Goal: Information Seeking & Learning: Learn about a topic

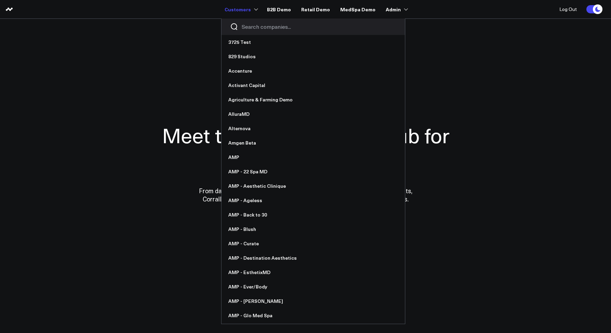
click at [251, 25] on input "Search companies input" at bounding box center [319, 27] width 155 height 8
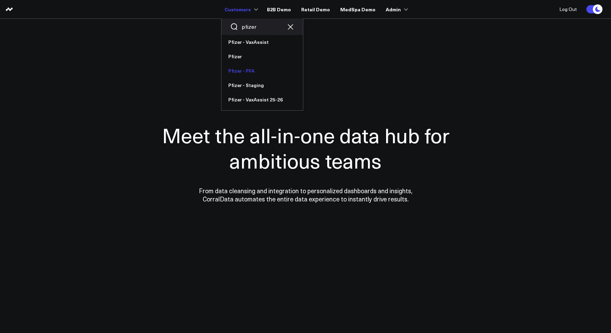
type input "pfizer"
click at [252, 71] on link "Pfizer - PFA" at bounding box center [261, 71] width 81 height 14
